Goal: Information Seeking & Learning: Check status

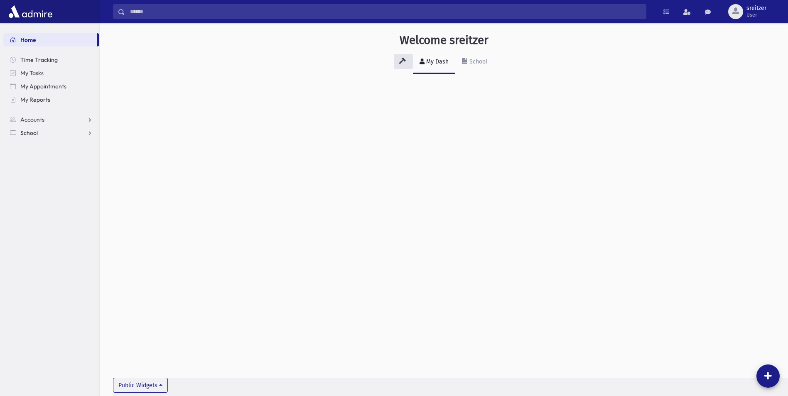
click at [20, 133] on span "School" at bounding box center [28, 132] width 17 height 7
click at [38, 147] on span "Students" at bounding box center [36, 146] width 23 height 7
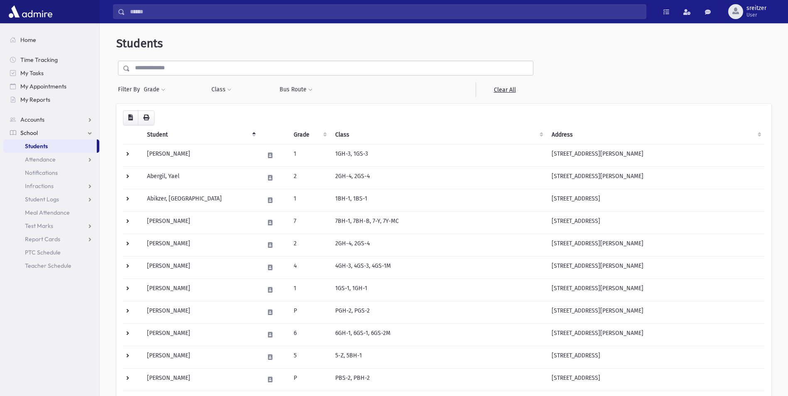
click at [203, 72] on input "text" at bounding box center [331, 68] width 403 height 15
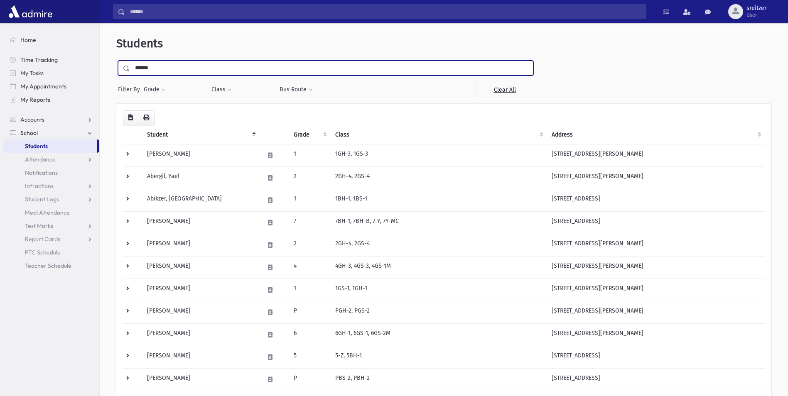
type input "******"
click at [116, 61] on input "submit" at bounding box center [127, 66] width 23 height 11
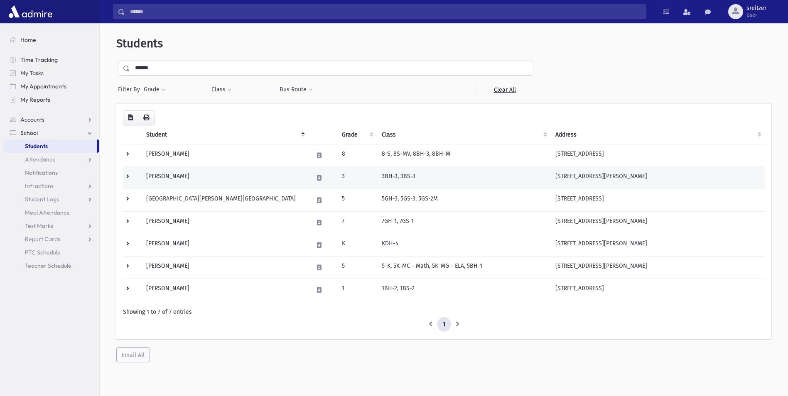
click at [187, 172] on td "Wiener, Eliyahu" at bounding box center [224, 178] width 167 height 22
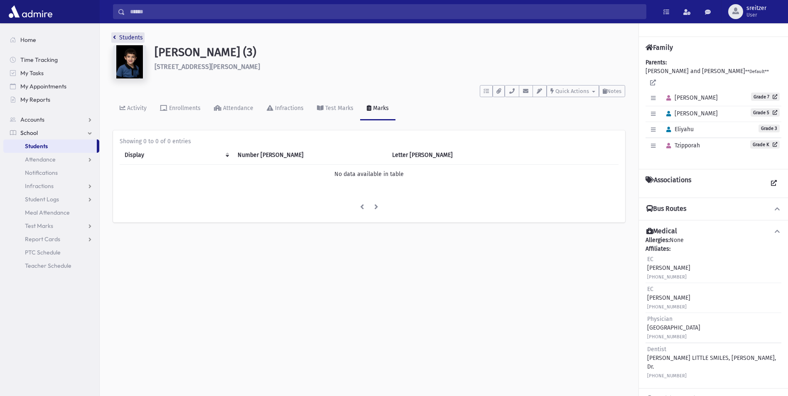
click at [135, 36] on link "Students" at bounding box center [128, 37] width 30 height 7
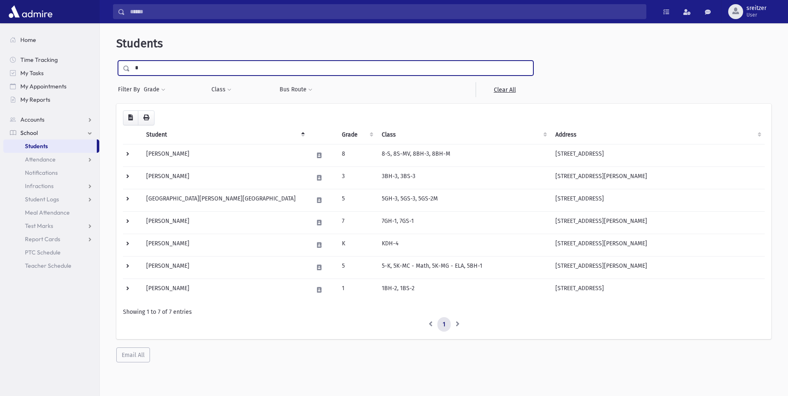
drag, startPoint x: 170, startPoint y: 67, endPoint x: 0, endPoint y: 54, distance: 170.1
click at [2, 57] on div "Search Results All Accounts" at bounding box center [394, 209] width 788 height 418
drag, startPoint x: 181, startPoint y: 71, endPoint x: 69, endPoint y: 67, distance: 112.3
click at [69, 67] on div "Search Results All Accounts" at bounding box center [394, 209] width 788 height 418
type input "*****"
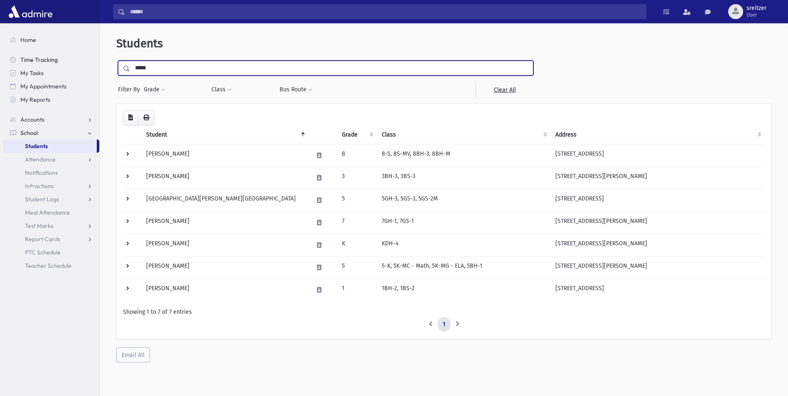
click at [116, 61] on input "submit" at bounding box center [127, 66] width 23 height 11
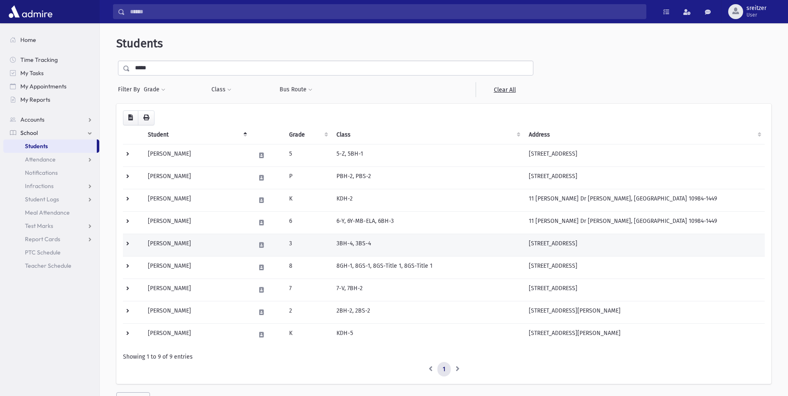
click at [189, 251] on td "[PERSON_NAME]" at bounding box center [197, 245] width 108 height 22
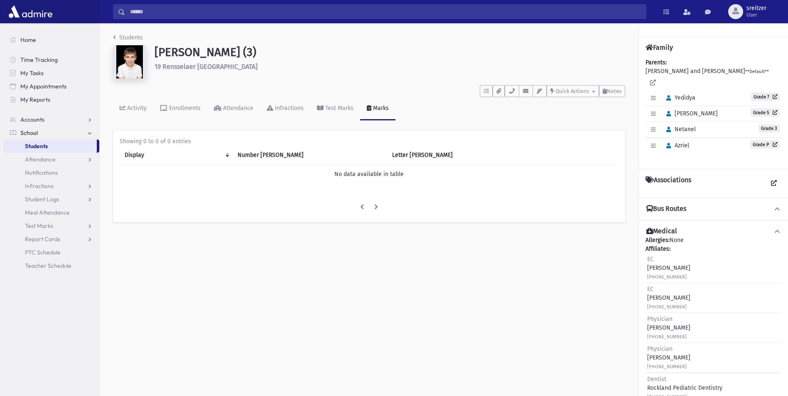
click at [131, 41] on li "Students" at bounding box center [128, 37] width 30 height 9
click at [131, 38] on link "Students" at bounding box center [128, 37] width 30 height 7
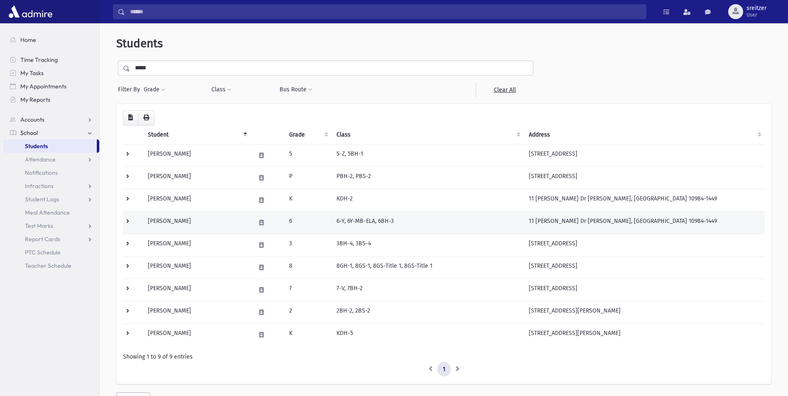
click at [192, 222] on td "Adler, Nachman" at bounding box center [197, 223] width 108 height 22
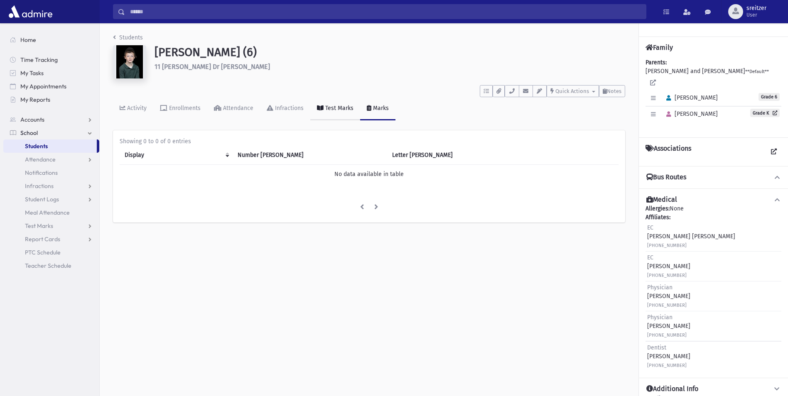
click at [335, 114] on link "Test Marks" at bounding box center [335, 108] width 50 height 23
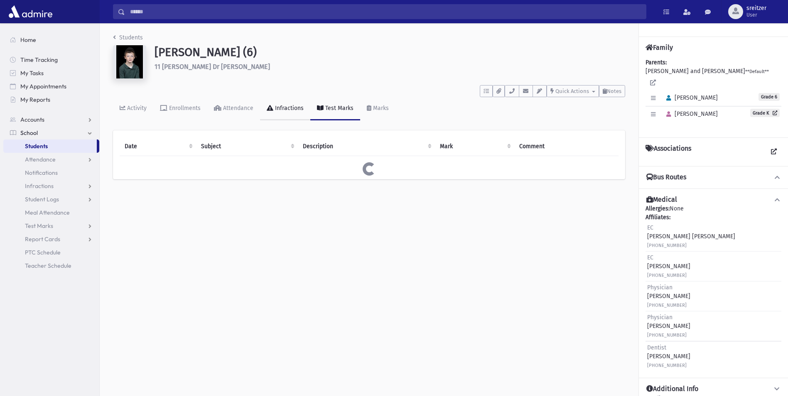
click at [286, 111] on div "Infractions" at bounding box center [288, 108] width 30 height 7
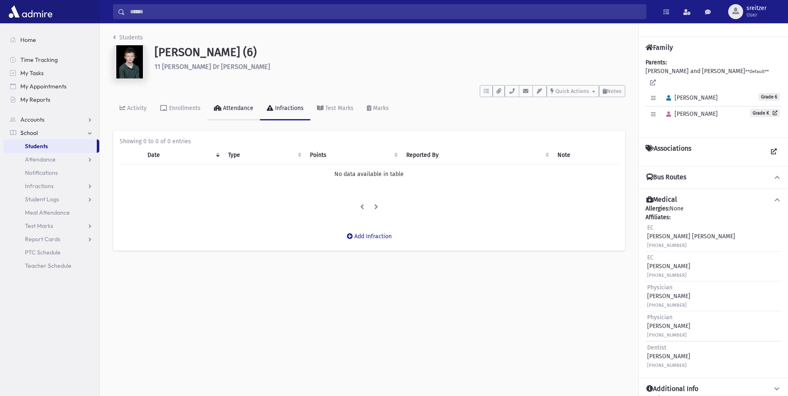
drag, startPoint x: 240, startPoint y: 110, endPoint x: 200, endPoint y: 113, distance: 39.6
click at [239, 110] on div "Attendance" at bounding box center [237, 108] width 32 height 7
click at [194, 113] on link "Enrollments" at bounding box center [180, 108] width 54 height 23
